Goal: Obtain resource: Download file/media

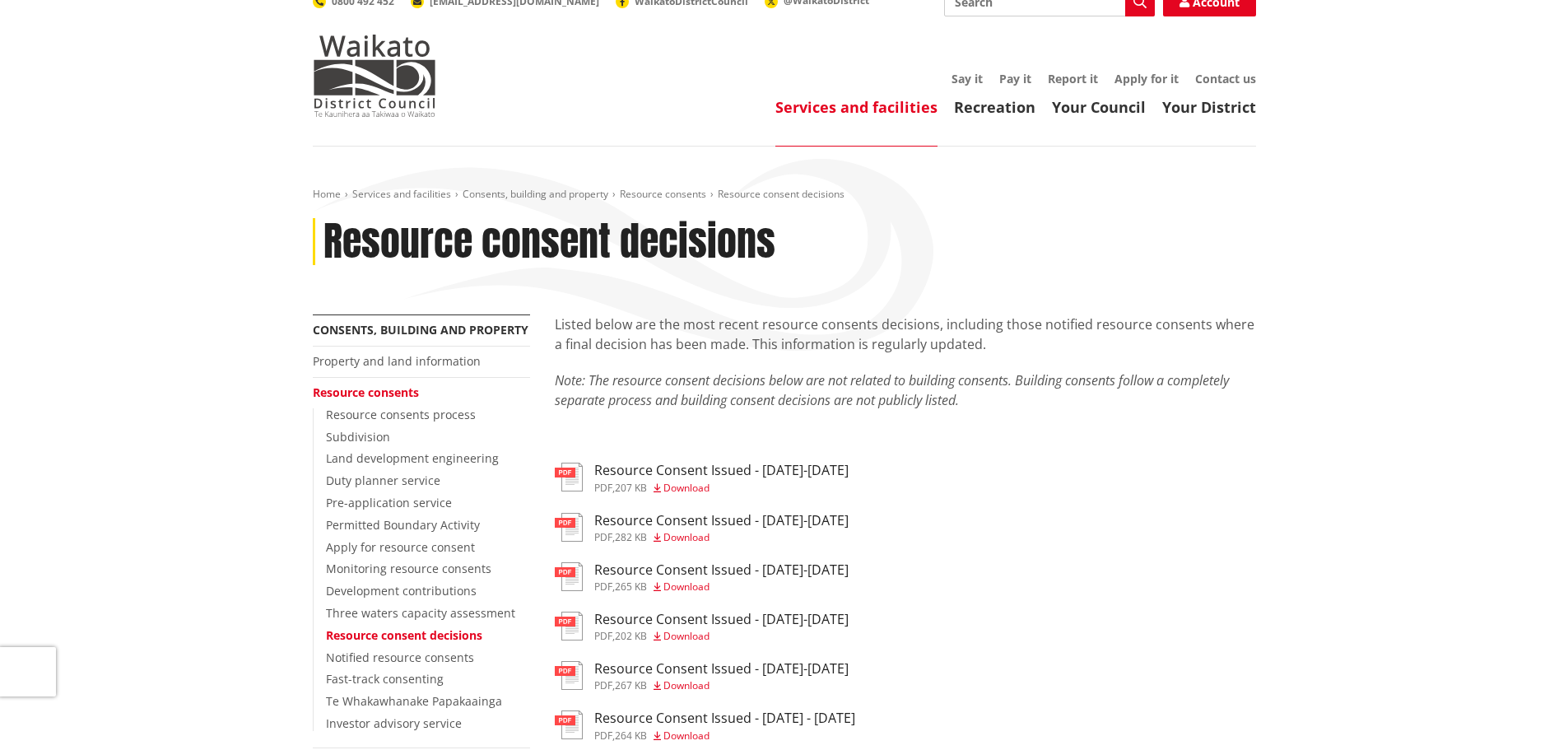
scroll to position [247, 0]
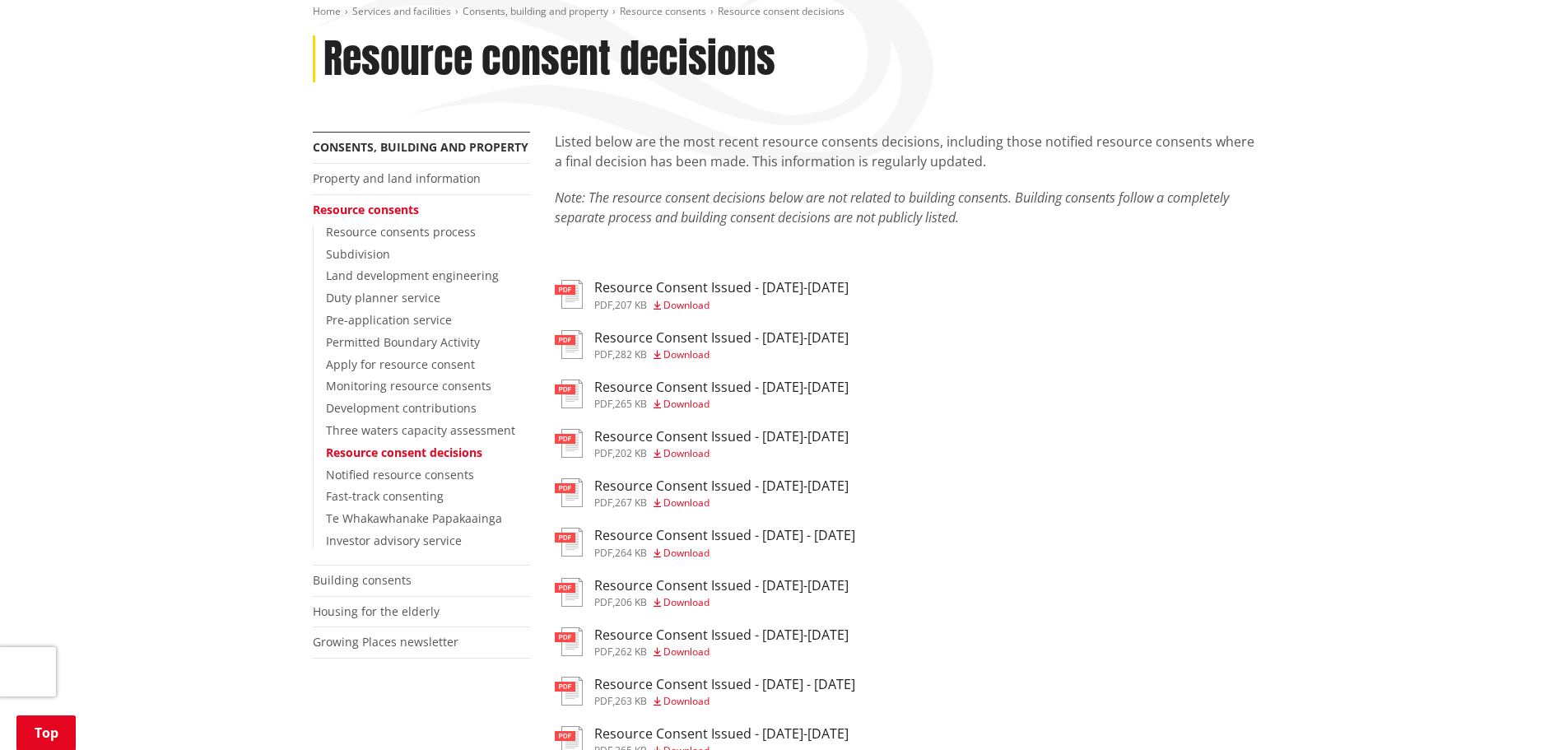
click at [697, 311] on span "Download" at bounding box center [686, 305] width 46 height 14
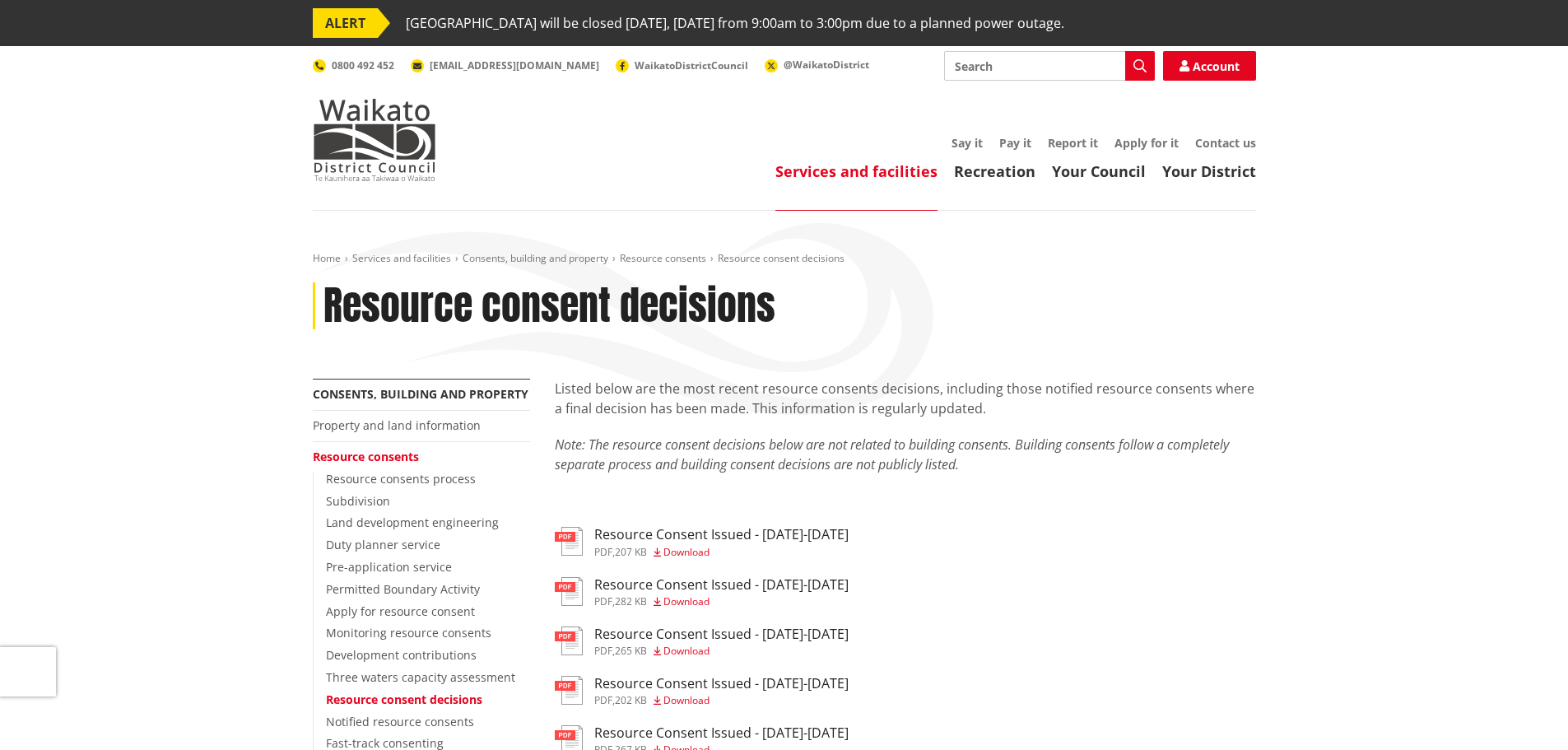
drag, startPoint x: 933, startPoint y: 490, endPoint x: 932, endPoint y: 92, distance: 398.0
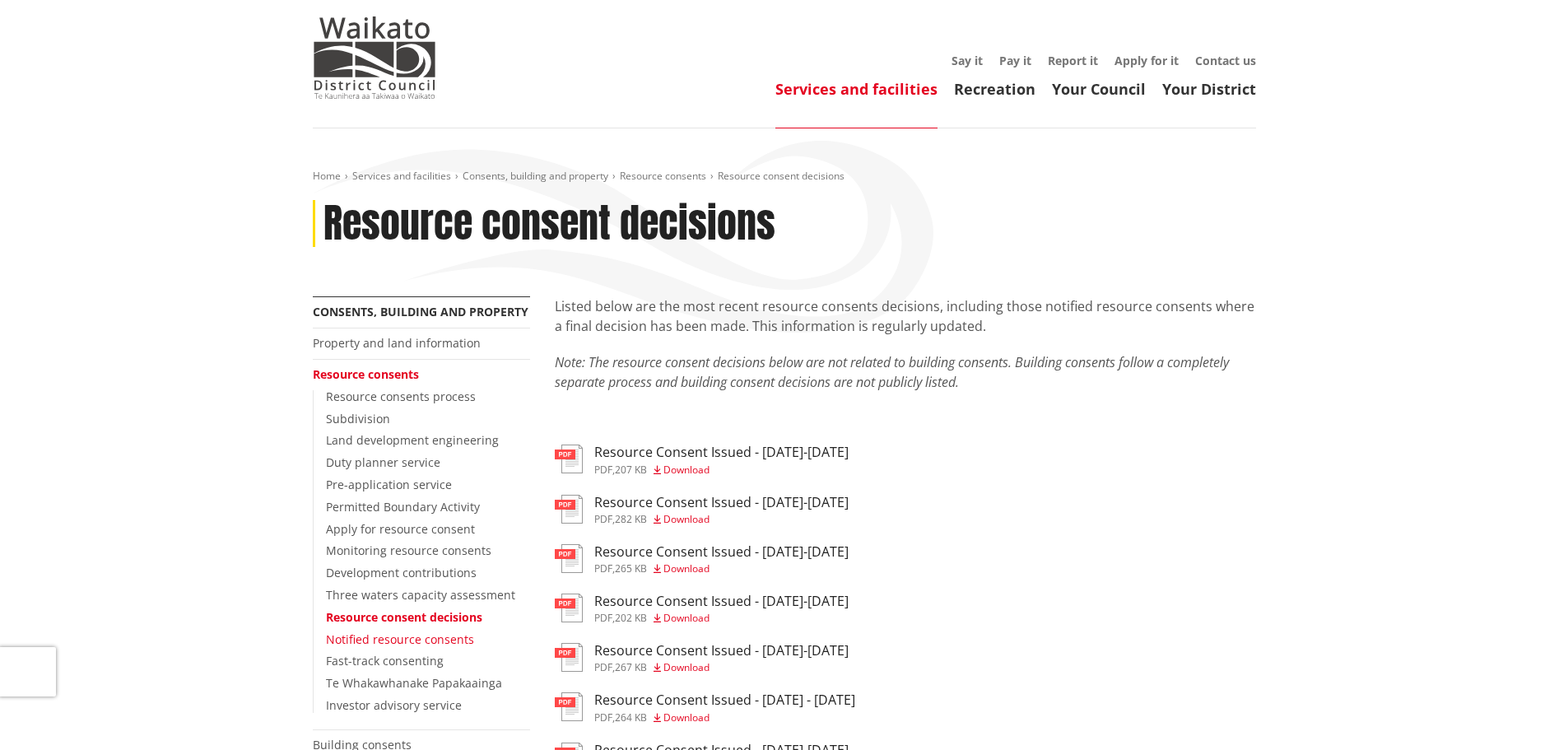
click at [449, 640] on link "Notified resource consents" at bounding box center [400, 639] width 148 height 15
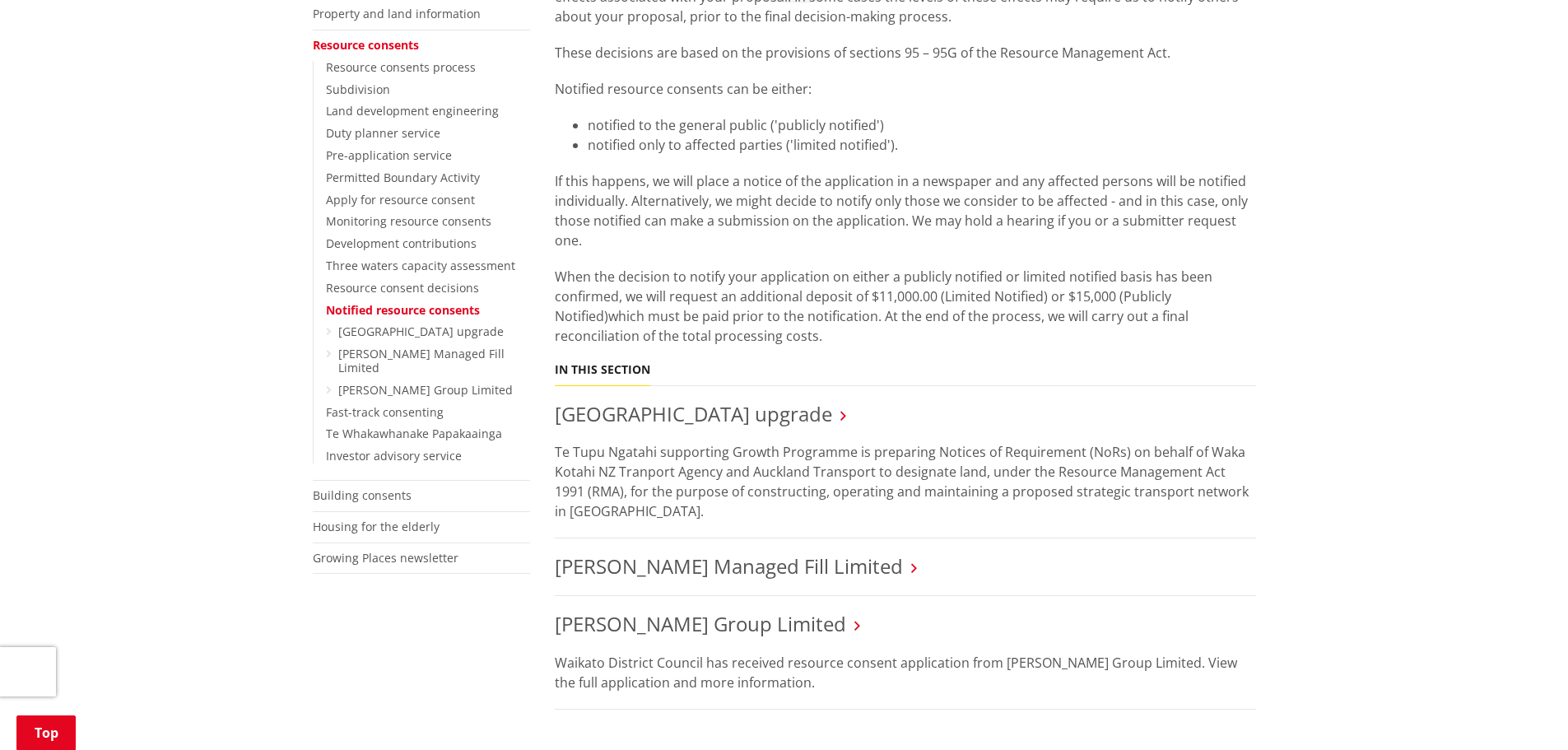
scroll to position [329, 0]
